Goal: Task Accomplishment & Management: Manage account settings

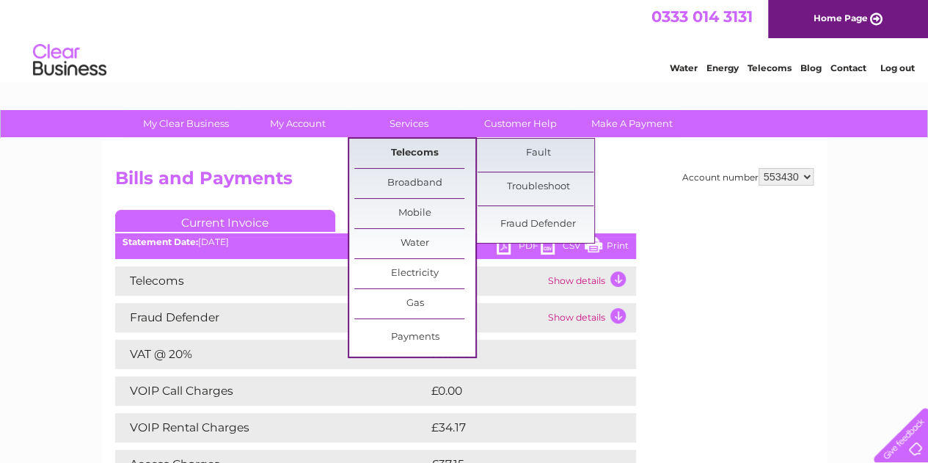
click at [406, 153] on link "Telecoms" at bounding box center [414, 153] width 121 height 29
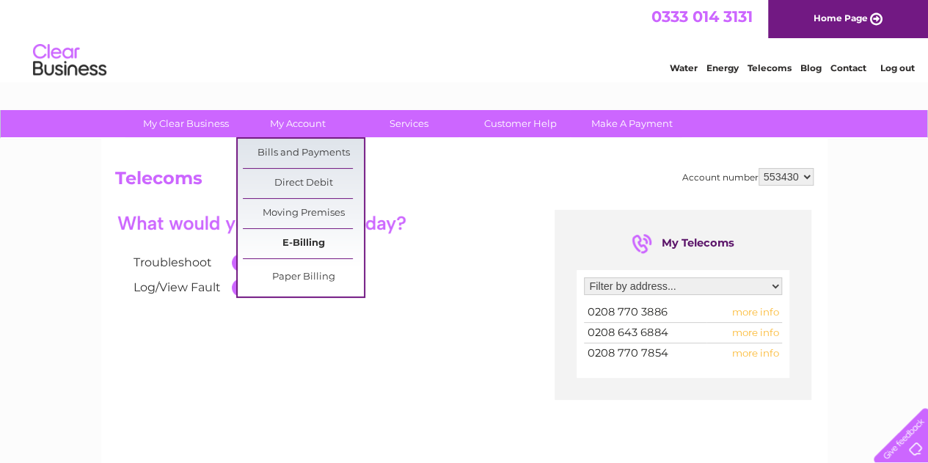
click at [310, 237] on link "E-Billing" at bounding box center [303, 243] width 121 height 29
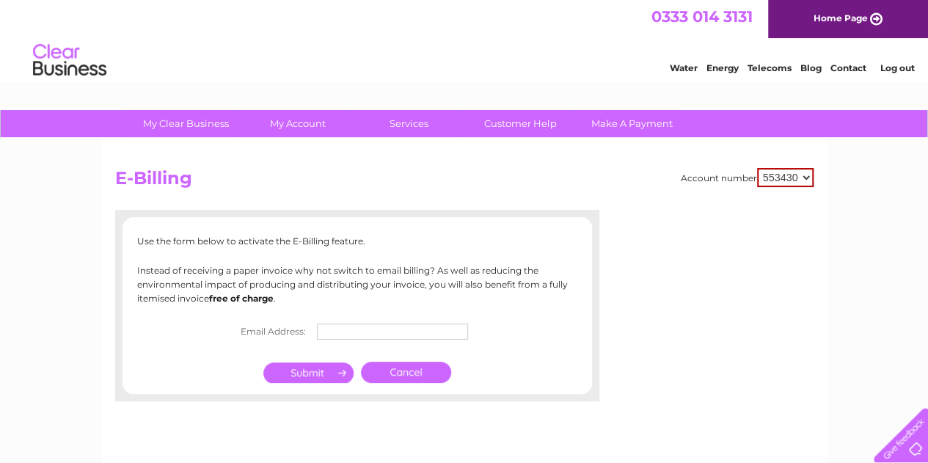
click at [412, 369] on link "Cancel" at bounding box center [406, 372] width 90 height 21
